Goal: Information Seeking & Learning: Learn about a topic

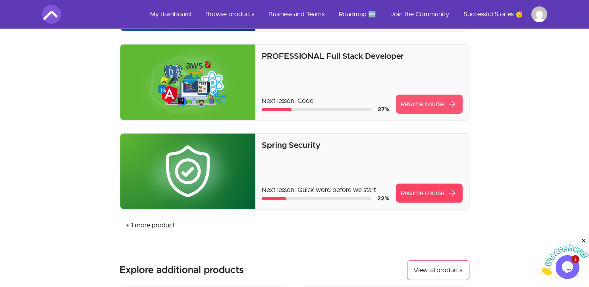
click at [412, 107] on link "Resume course arrow_forward" at bounding box center [429, 104] width 67 height 19
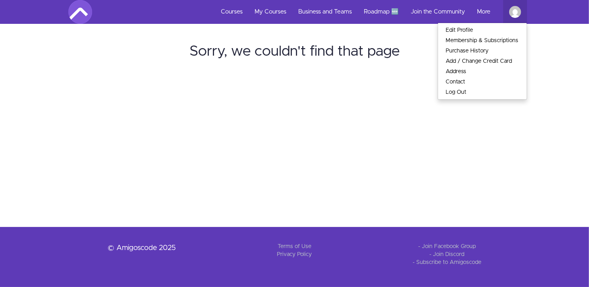
click at [509, 17] on link "Wissal Technologie" at bounding box center [515, 12] width 24 height 24
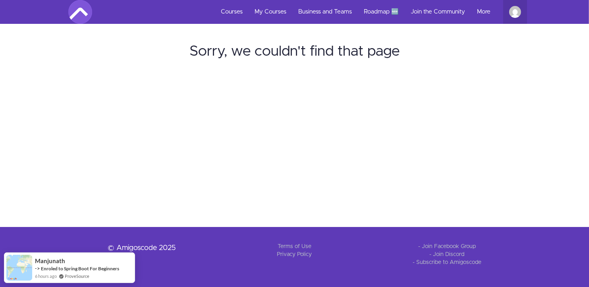
click at [524, 14] on link "Wissal Technologie" at bounding box center [515, 12] width 24 height 24
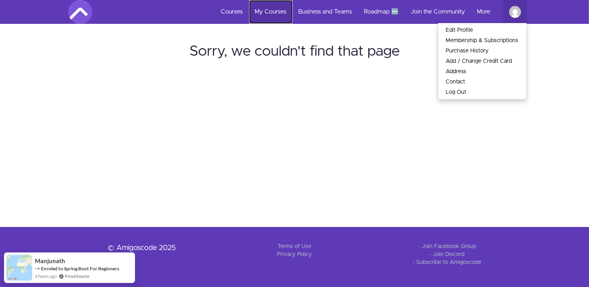
click at [267, 12] on link "My Courses" at bounding box center [271, 12] width 44 height 24
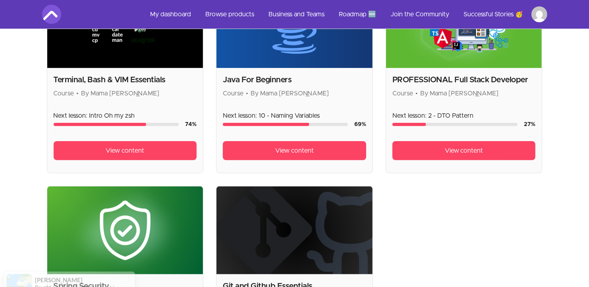
scroll to position [229, 0]
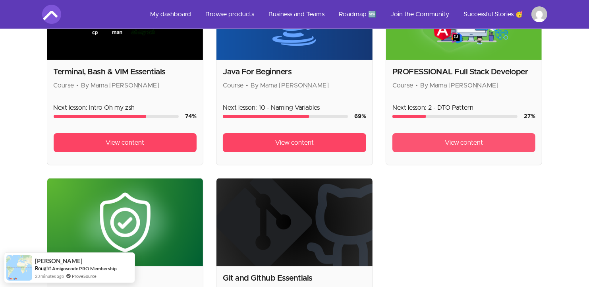
click at [452, 142] on span "View content" at bounding box center [464, 143] width 39 height 10
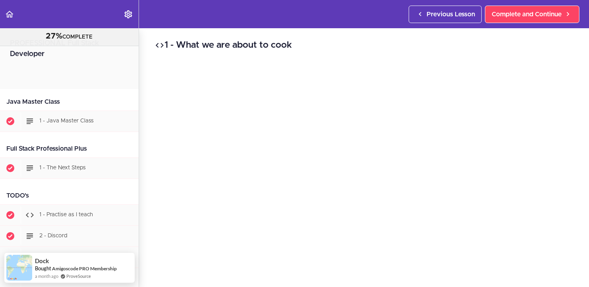
scroll to position [440, 0]
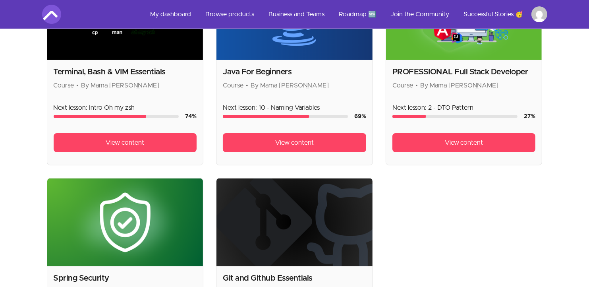
scroll to position [229, 0]
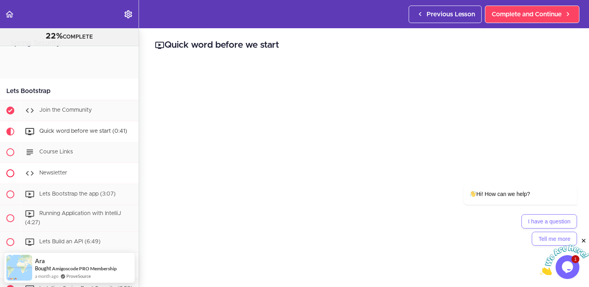
scroll to position [103, 0]
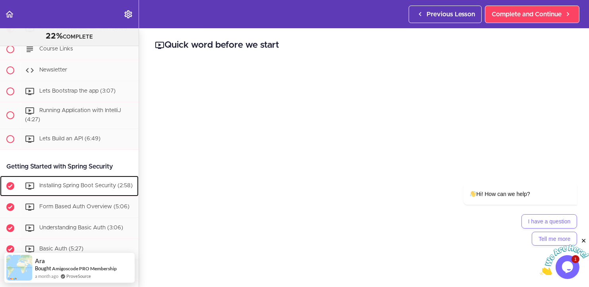
click at [89, 180] on div "Installing Spring Boot Security (2:58)" at bounding box center [80, 185] width 118 height 17
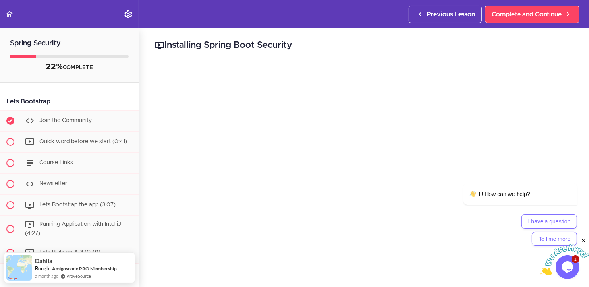
click at [27, 70] on div "22% COMPLETE" at bounding box center [69, 67] width 119 height 10
copy h2 "Spring Security"
drag, startPoint x: 61, startPoint y: 45, endPoint x: 10, endPoint y: 44, distance: 51.2
click at [10, 44] on h2 "Spring Security" at bounding box center [69, 38] width 139 height 21
